Goal: Information Seeking & Learning: Learn about a topic

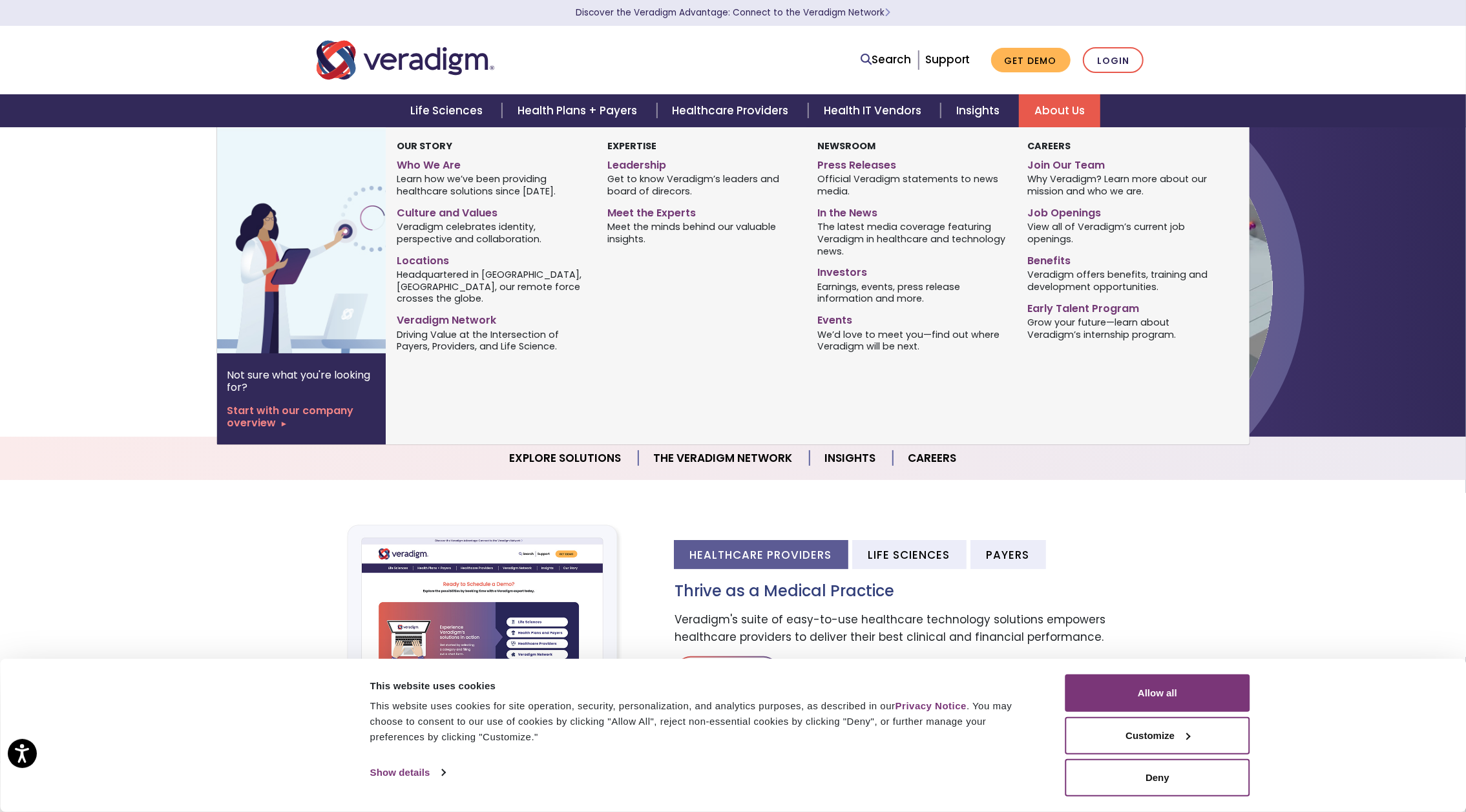
click at [1073, 101] on link "About Us" at bounding box center [1059, 110] width 81 height 33
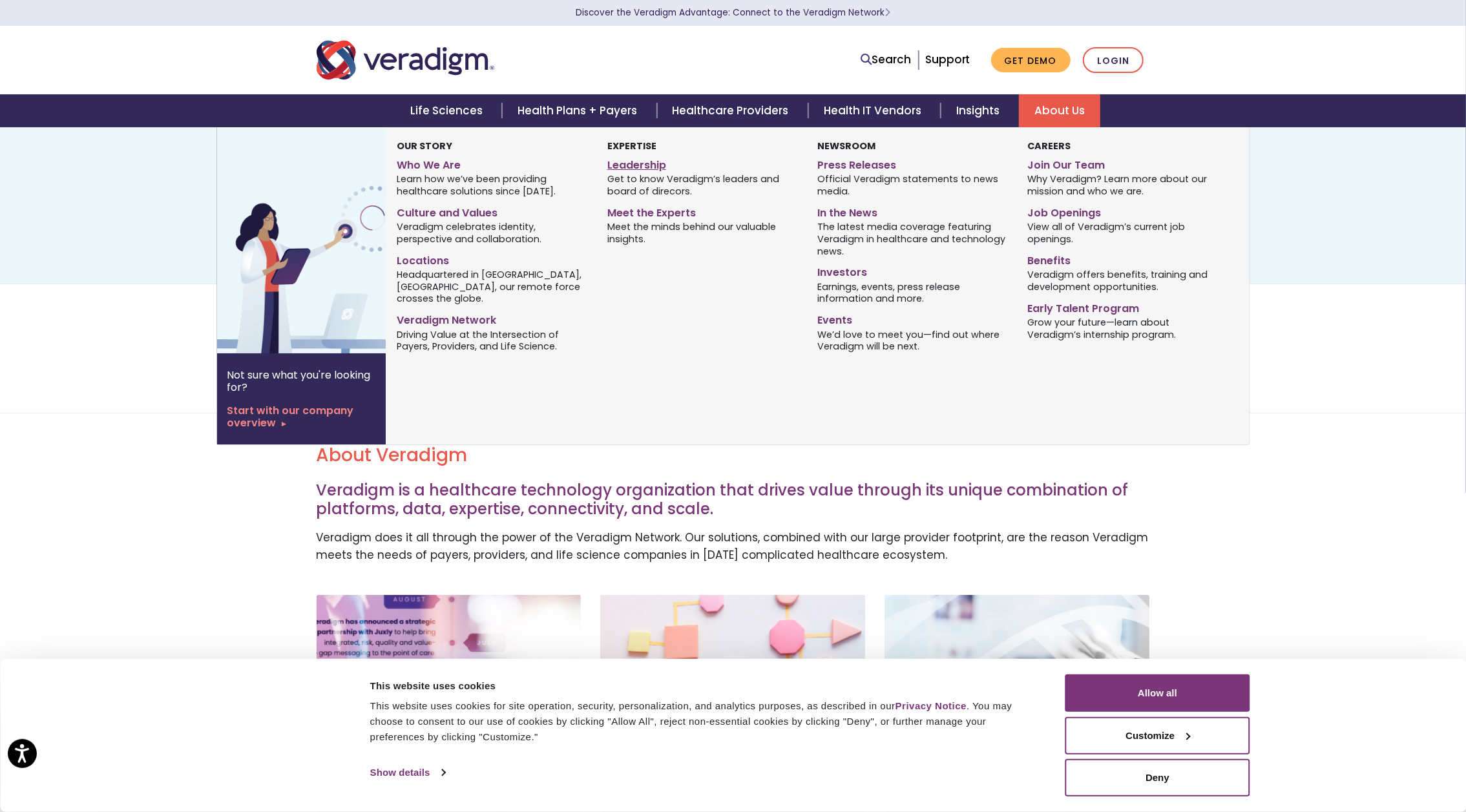
click at [656, 170] on link "Leadership" at bounding box center [702, 163] width 190 height 19
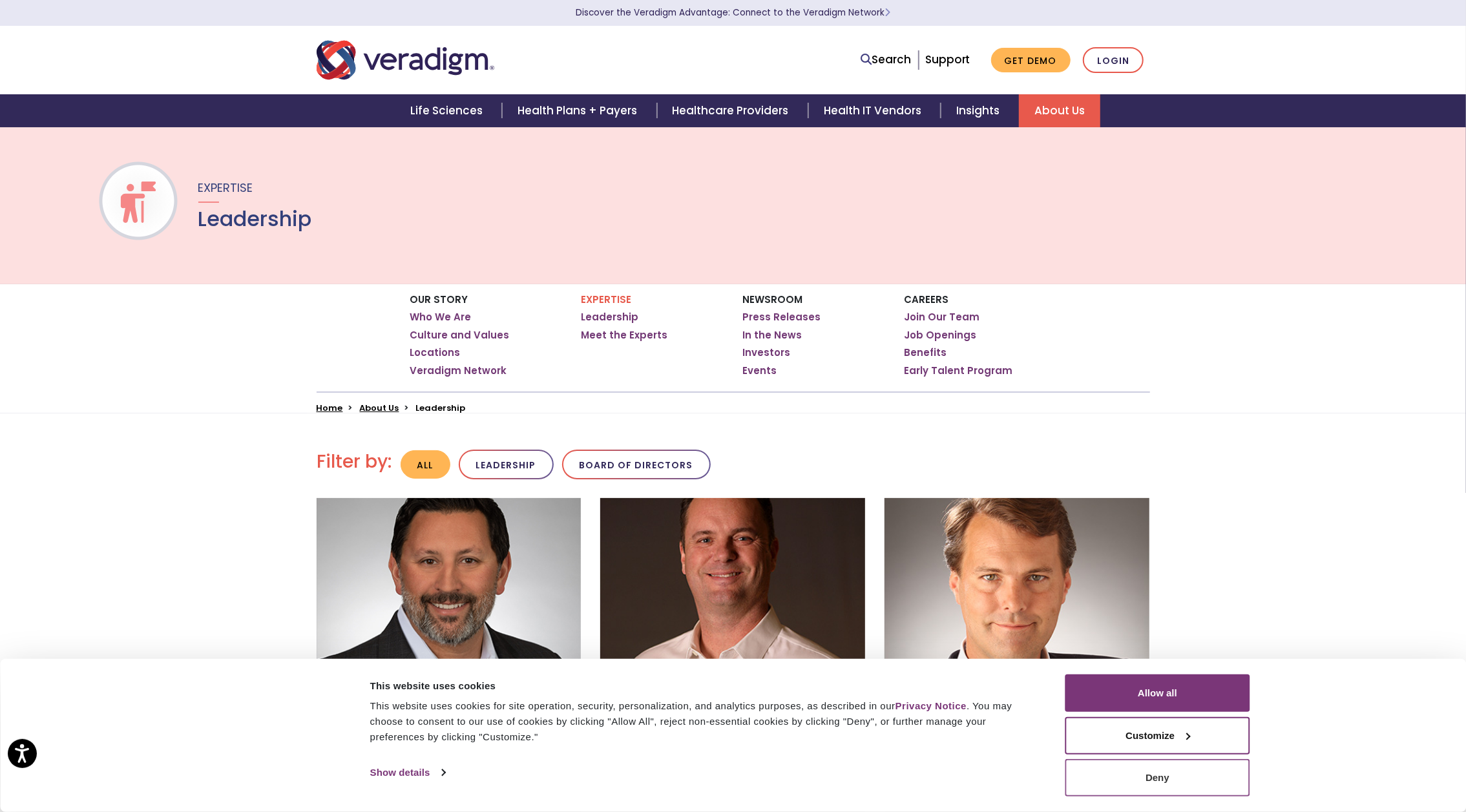
click at [1131, 767] on button "Deny" at bounding box center [1157, 778] width 185 height 38
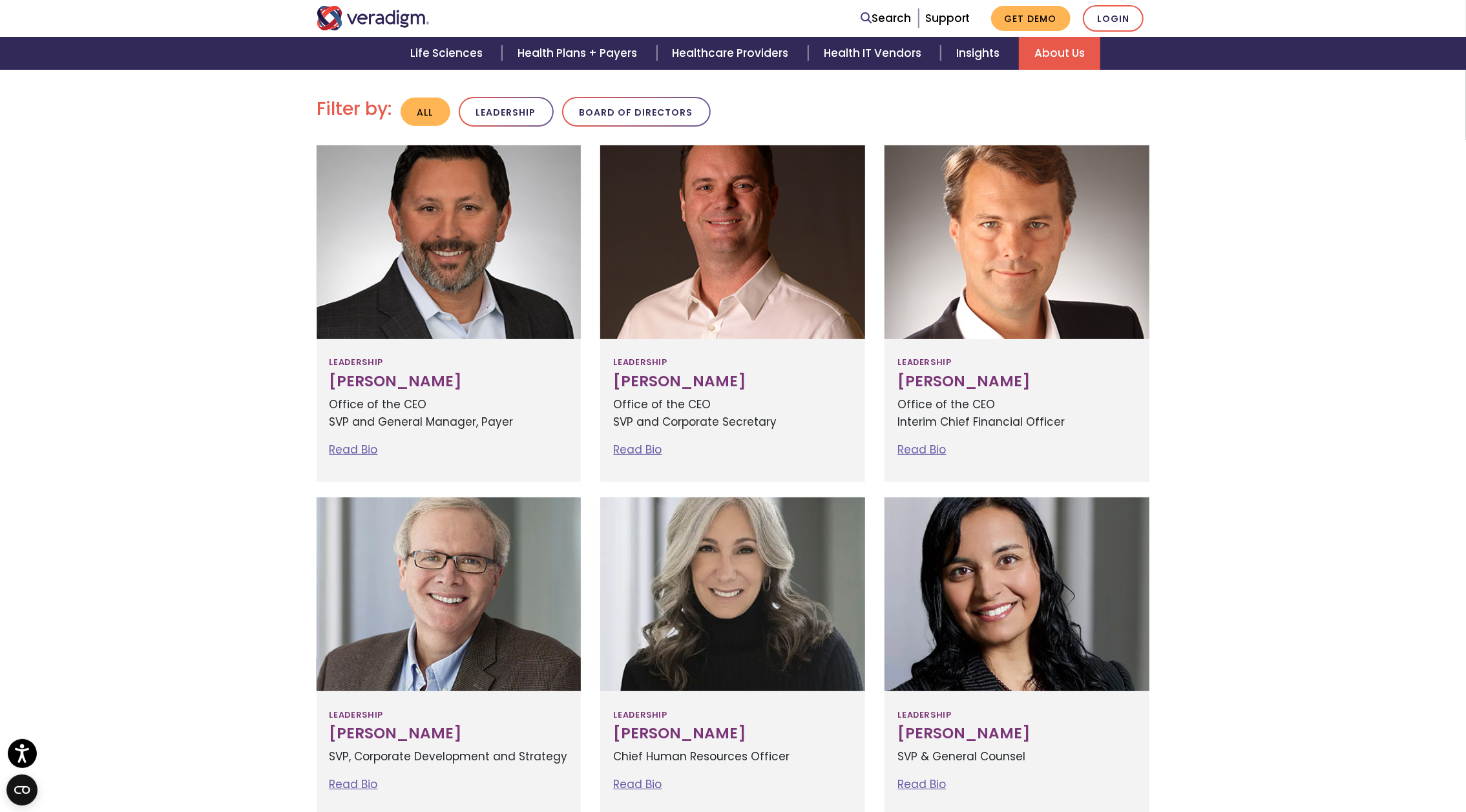
scroll to position [362, 0]
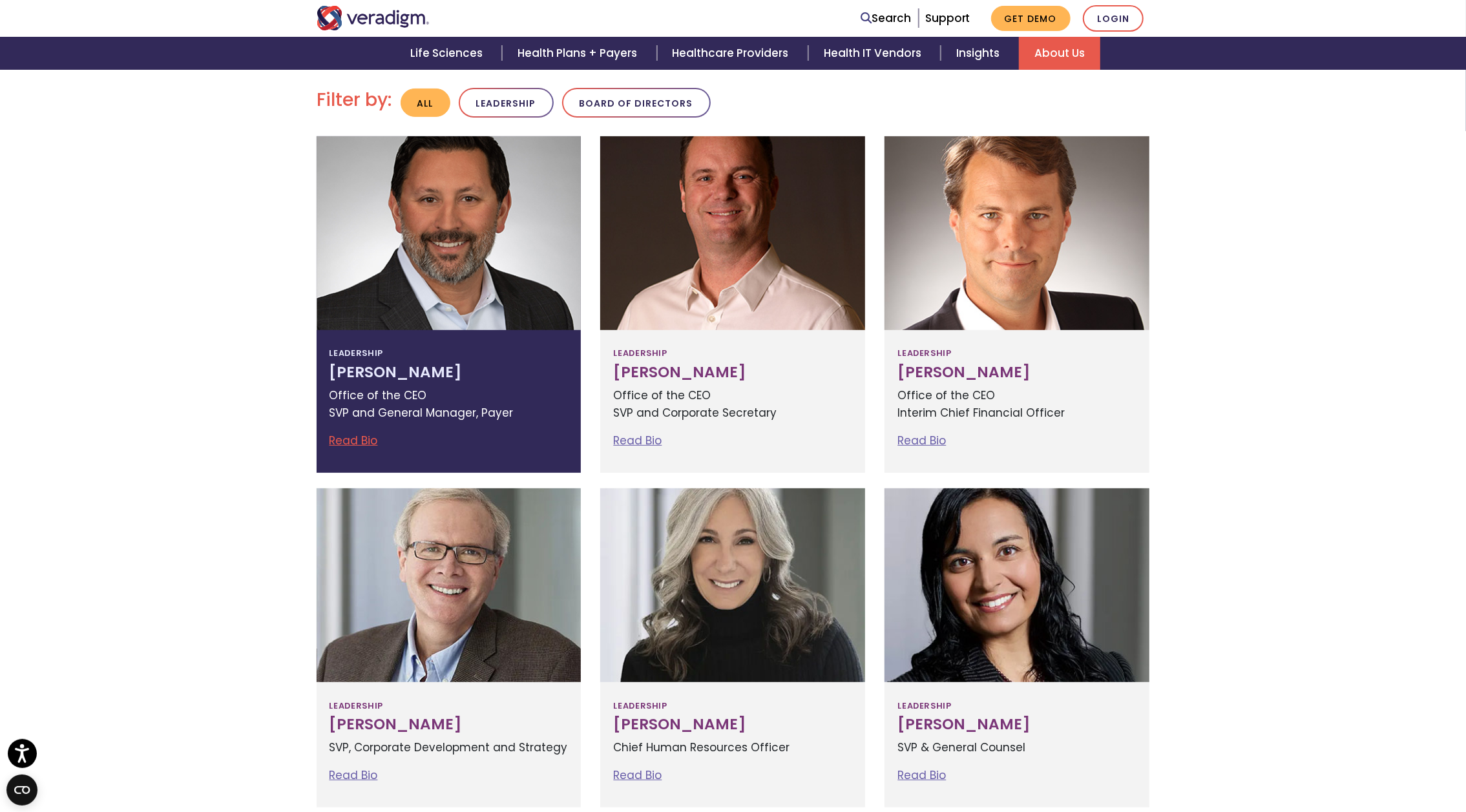
click at [360, 441] on link "Read Bio" at bounding box center [354, 440] width 49 height 16
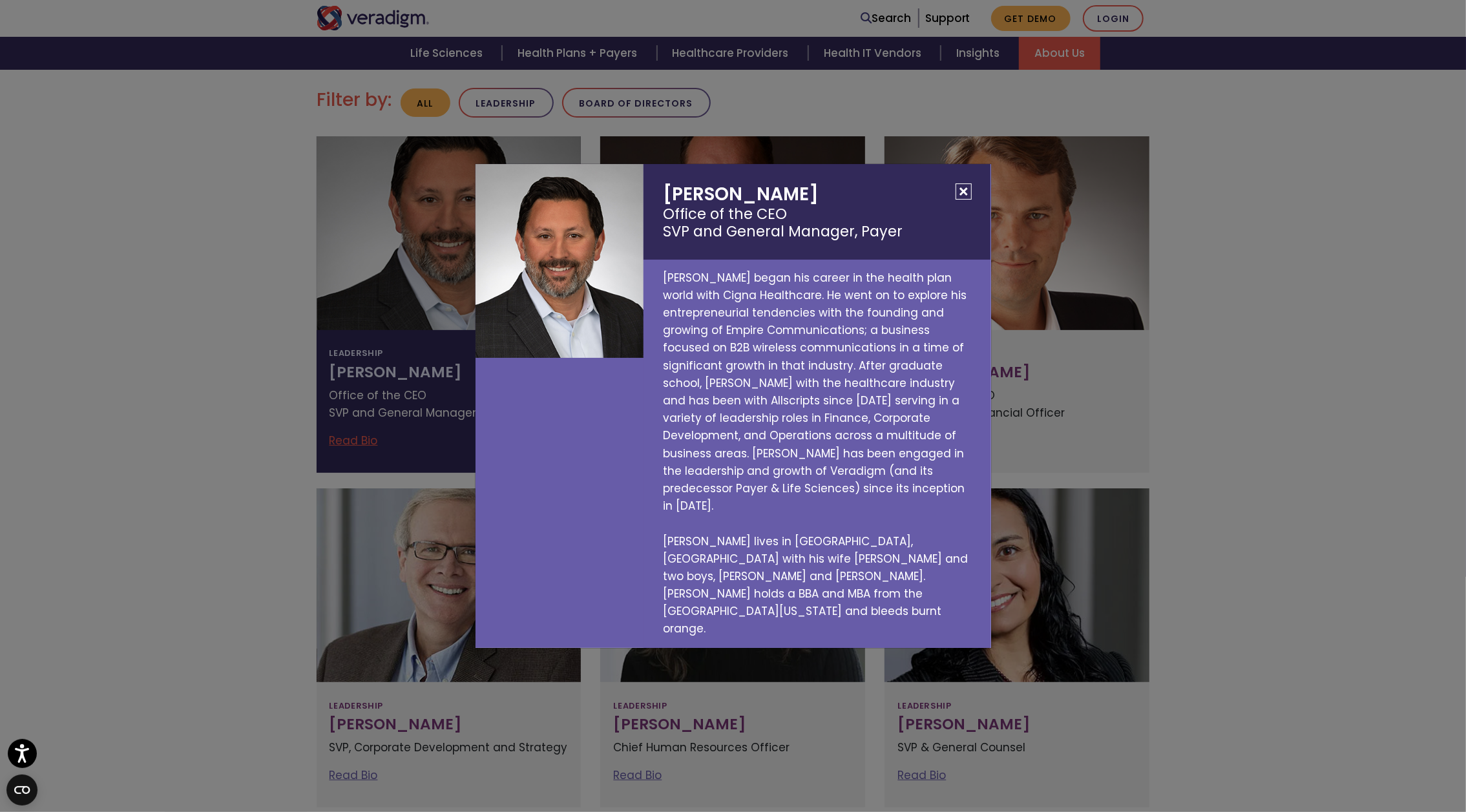
click at [964, 199] on button "Close" at bounding box center [963, 191] width 16 height 16
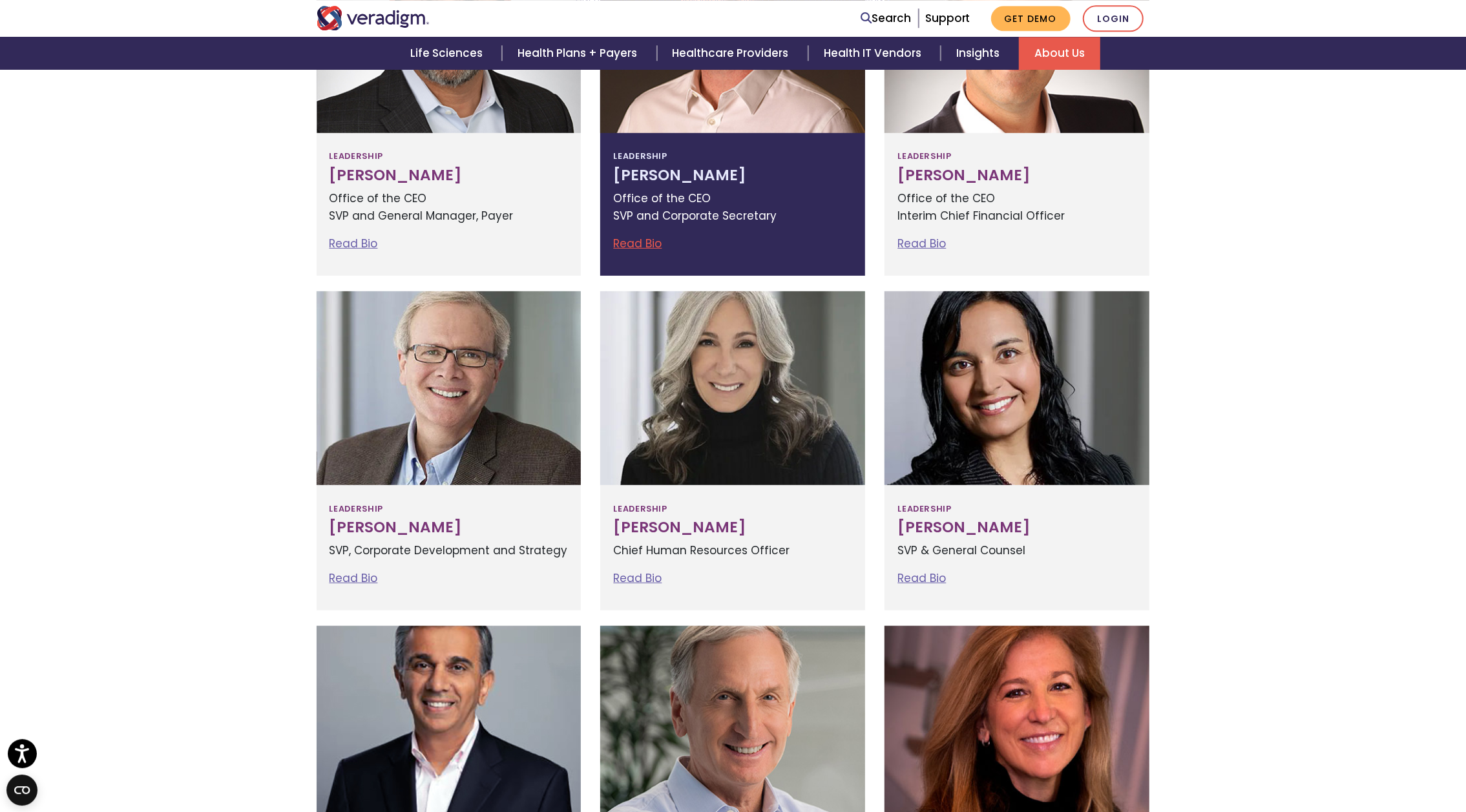
scroll to position [563, 0]
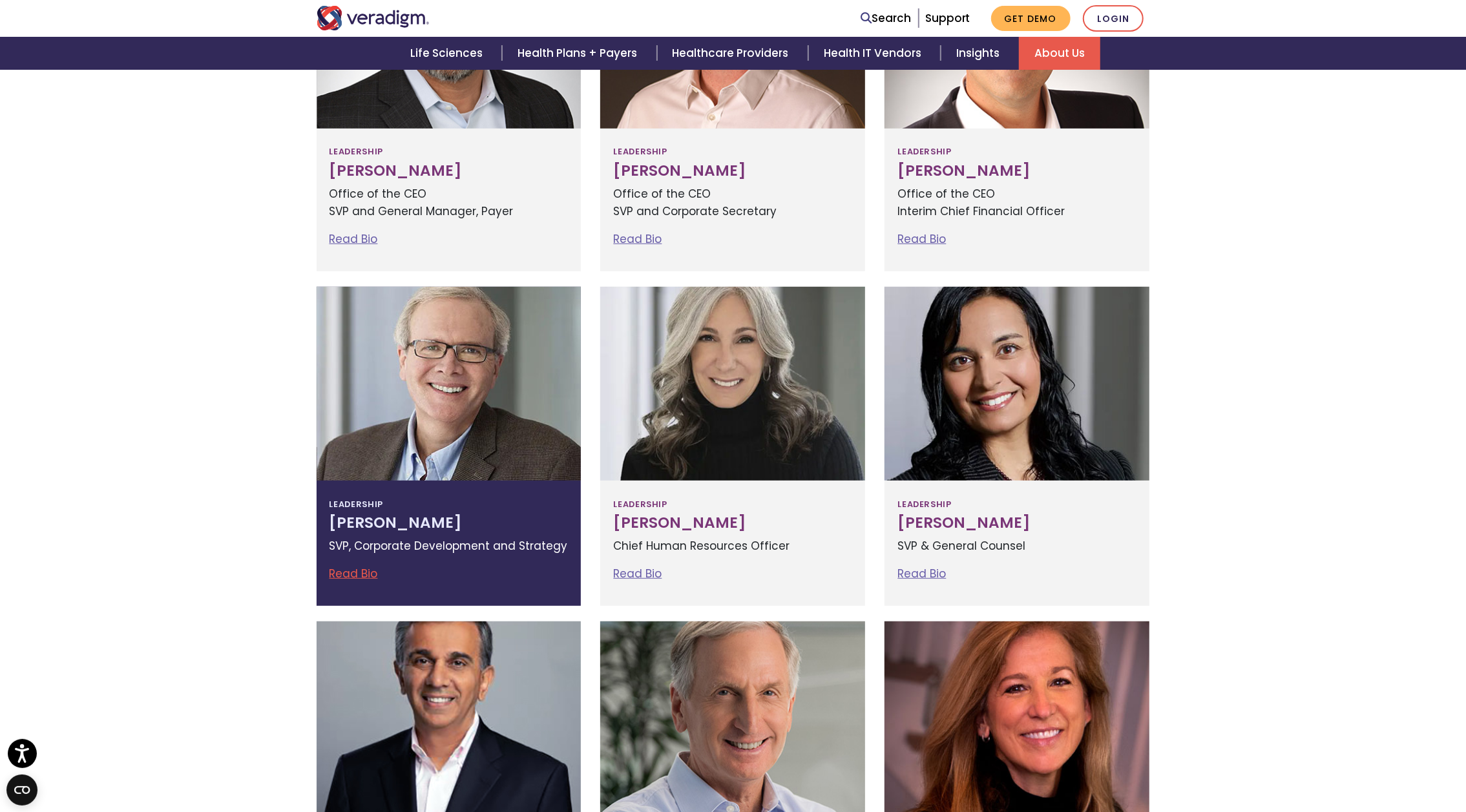
click at [363, 568] on link "Read Bio" at bounding box center [354, 574] width 49 height 16
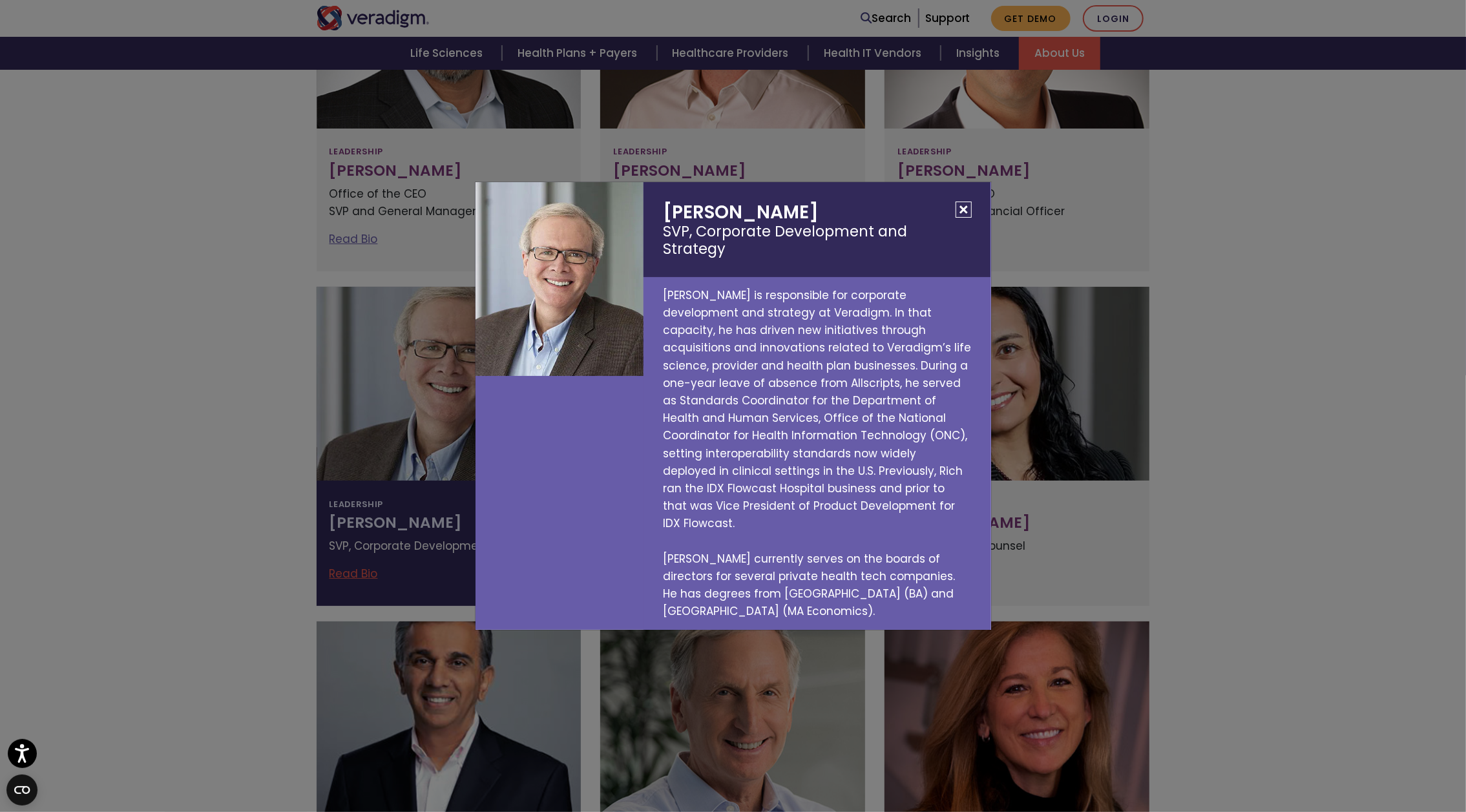
click at [965, 217] on h2 "Richard Elmore SVP, Corporate Development and Strategy" at bounding box center [817, 229] width 347 height 95
click at [960, 218] on button "Close" at bounding box center [963, 209] width 16 height 16
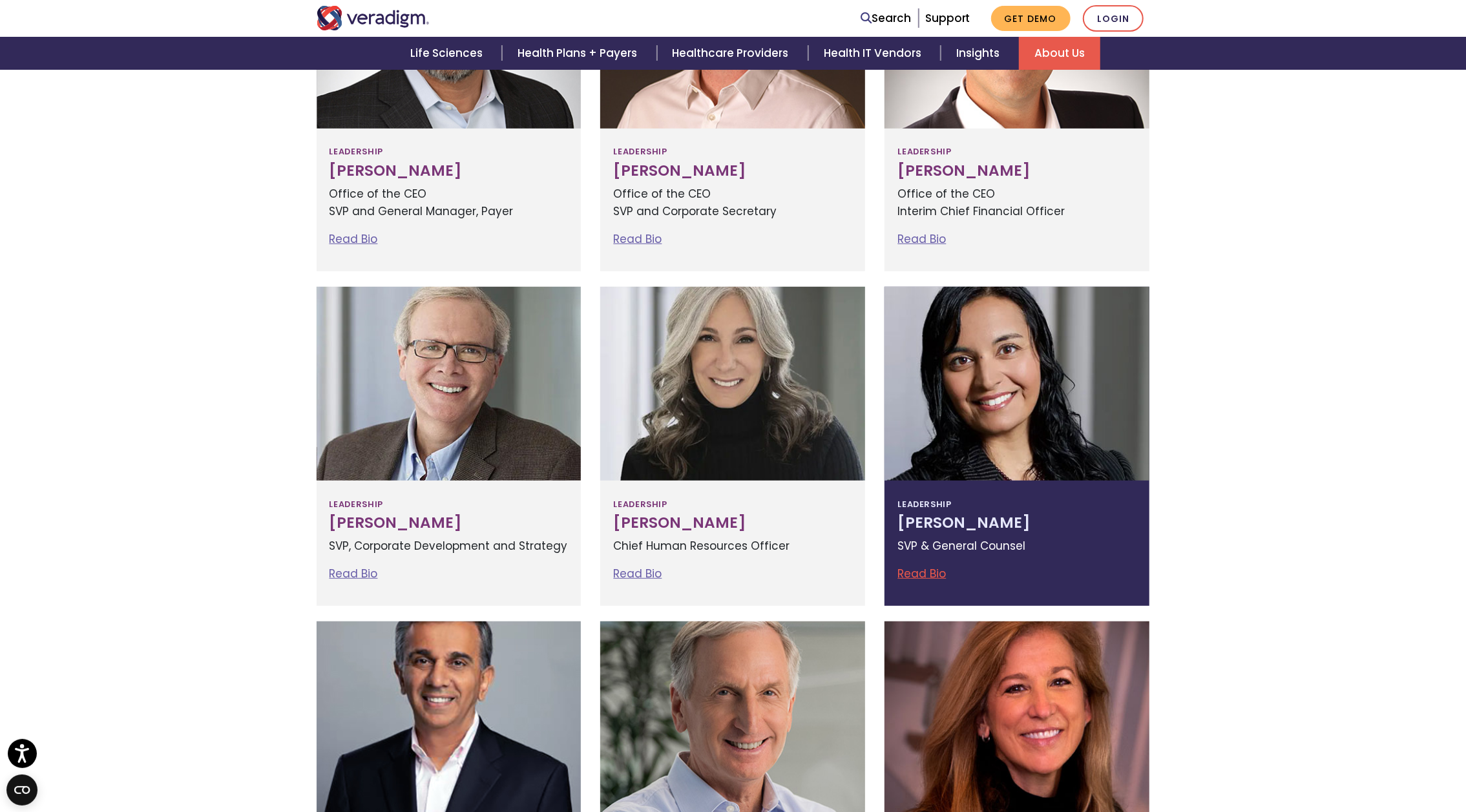
scroll to position [630, 0]
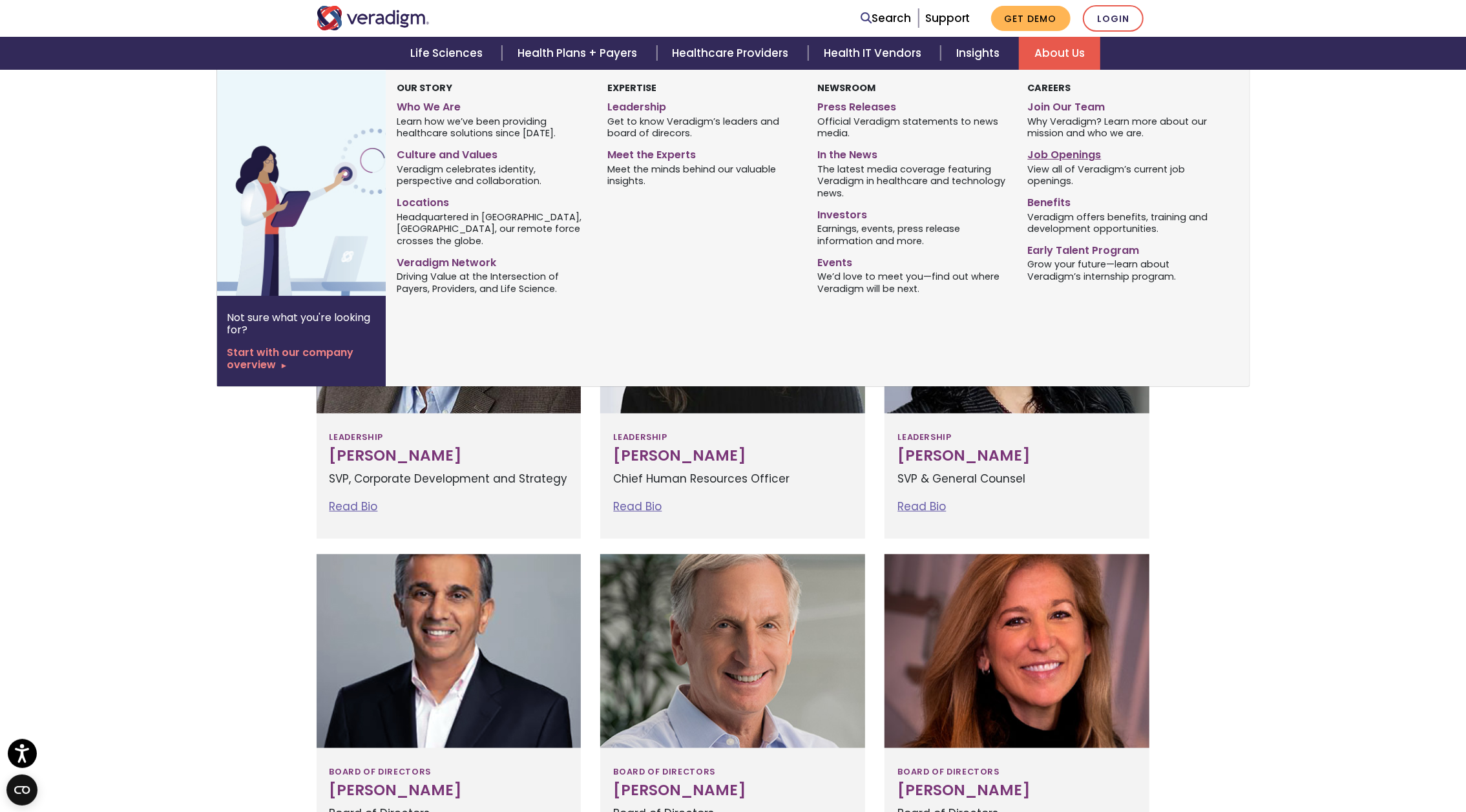
click at [1064, 153] on link "Job Openings" at bounding box center [1123, 153] width 190 height 19
